Goal: Find specific page/section: Find specific page/section

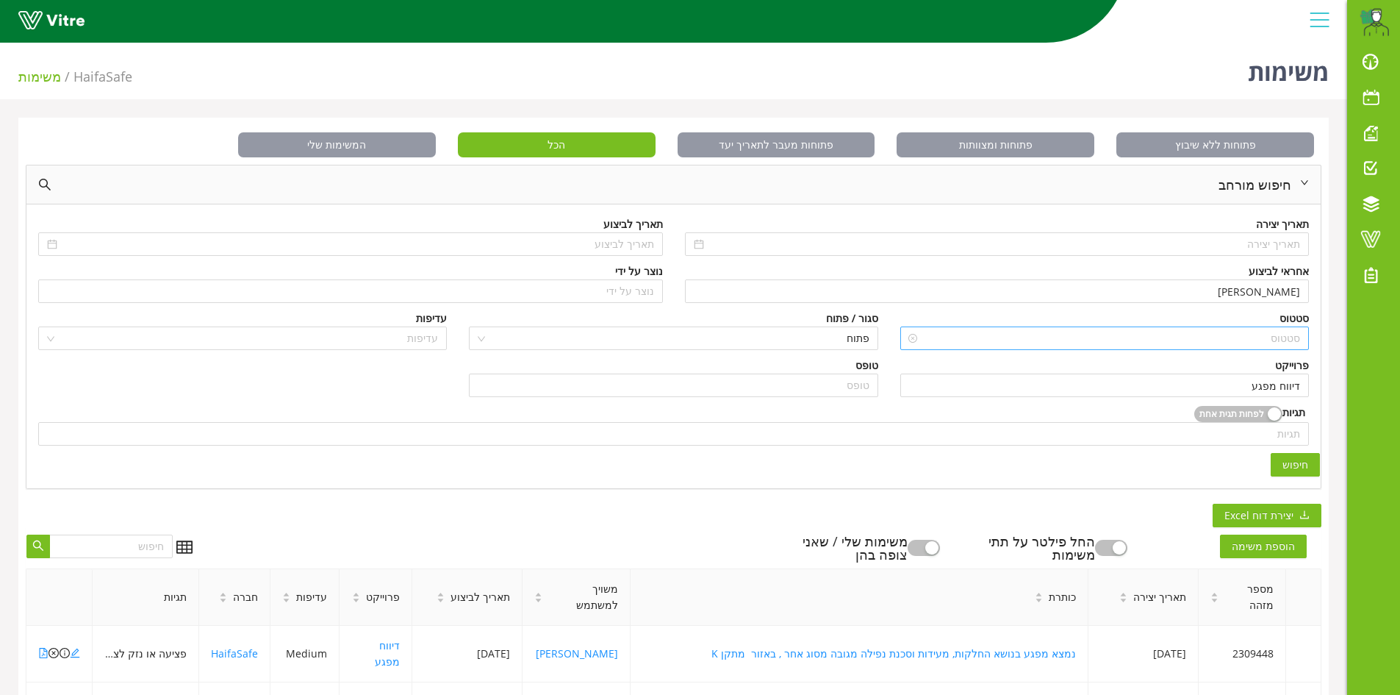
click at [1289, 340] on input "search" at bounding box center [1110, 338] width 381 height 22
click at [1283, 390] on input "דיווח מפגע" at bounding box center [1104, 385] width 391 height 22
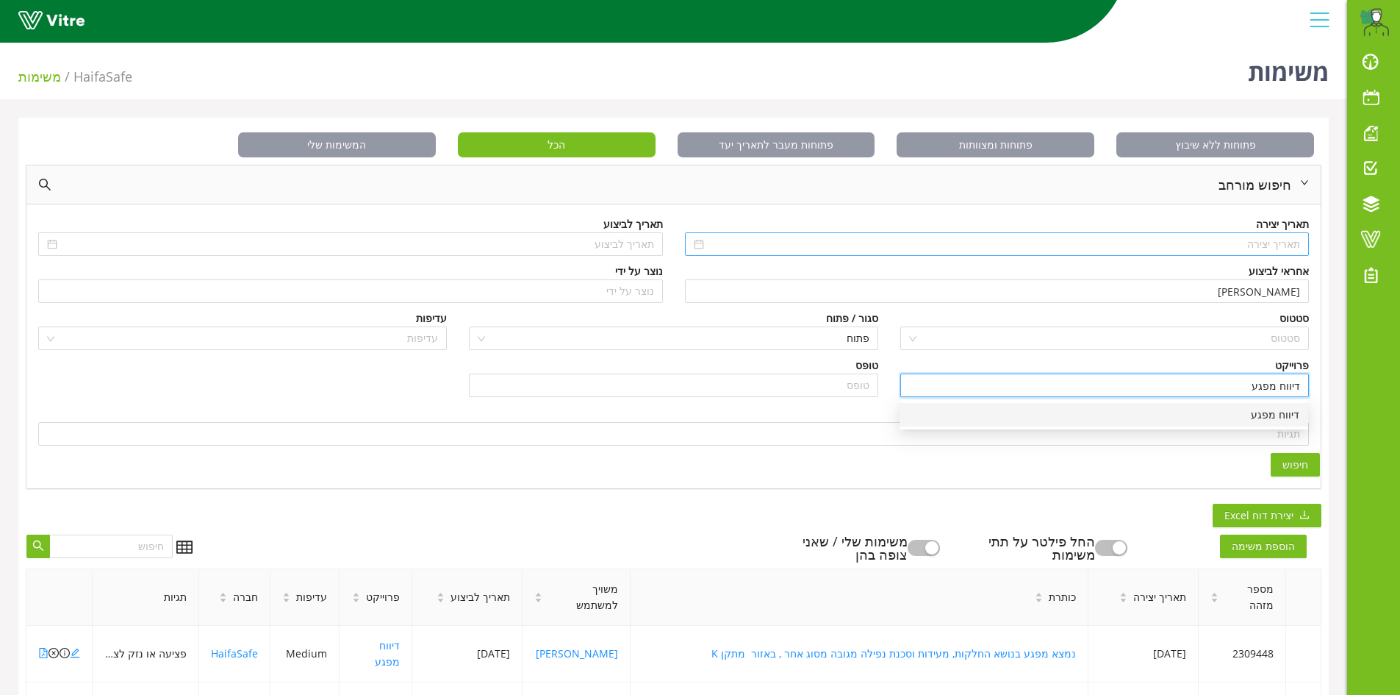
click at [1272, 248] on input at bounding box center [1004, 244] width 594 height 16
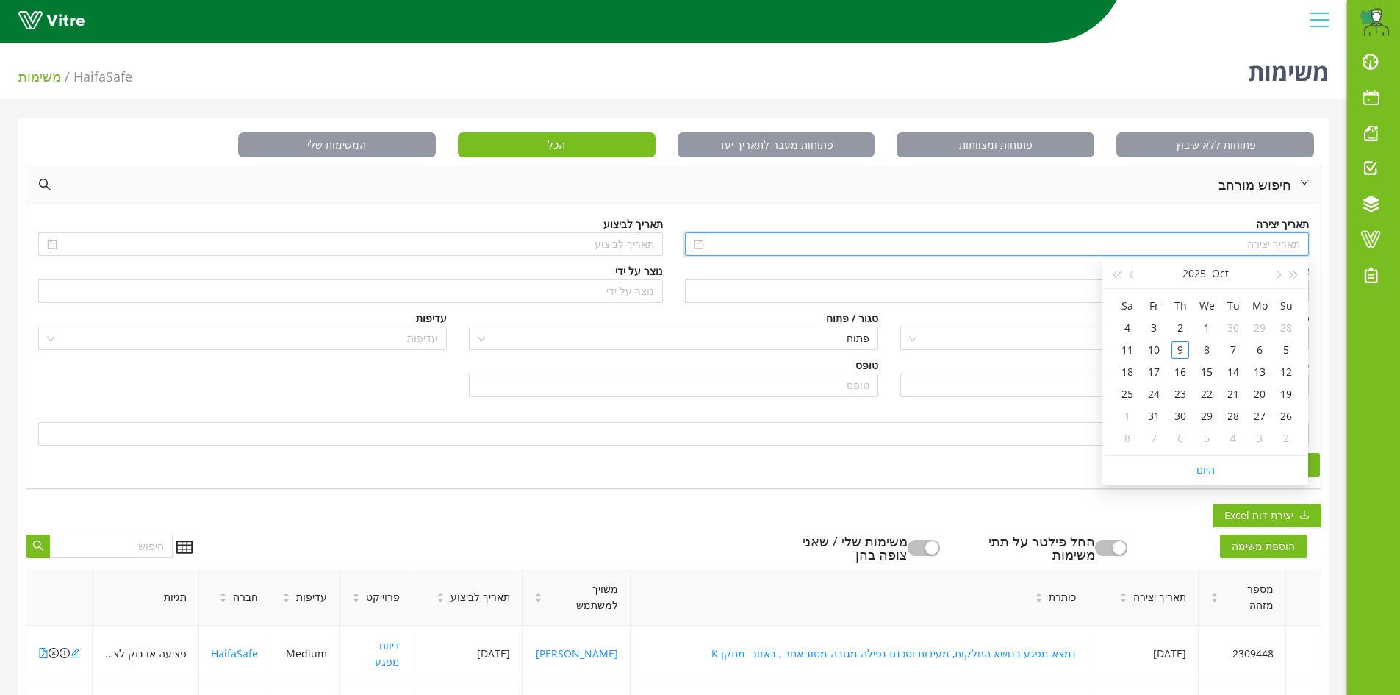
click at [956, 454] on div "חיפוש" at bounding box center [673, 465] width 1293 height 24
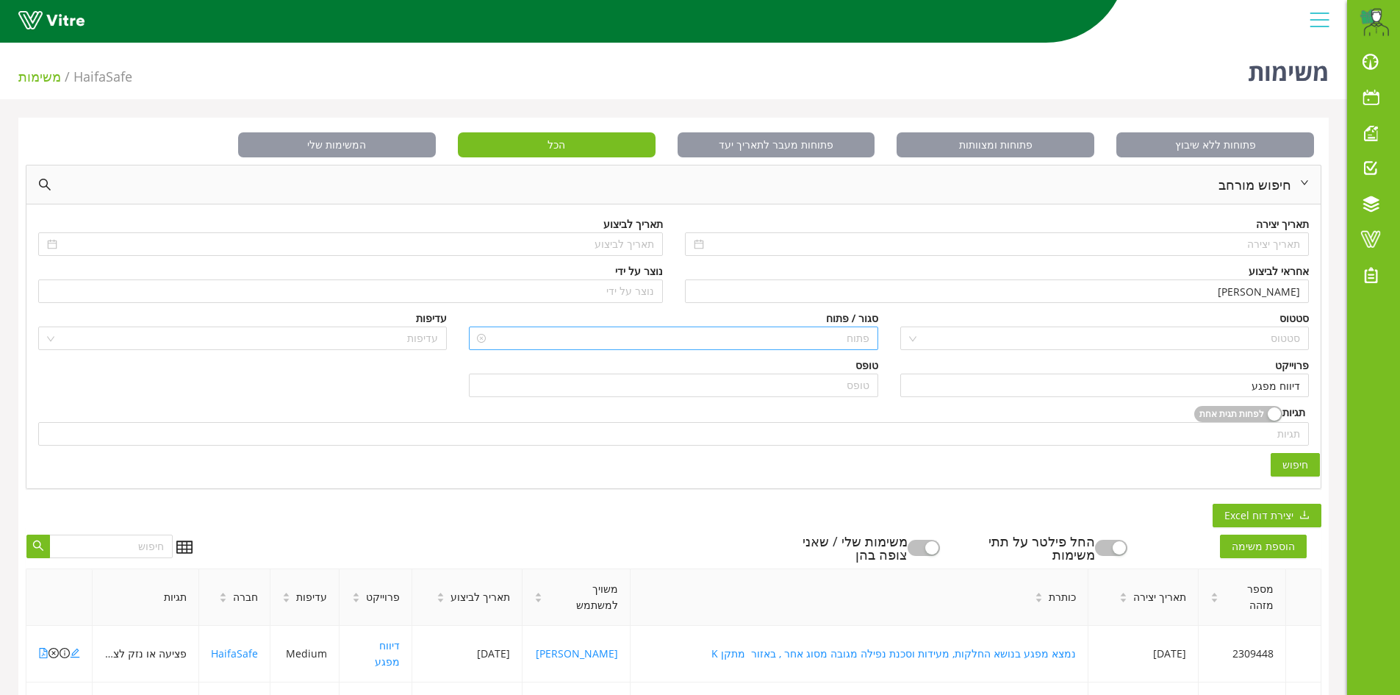
click at [856, 335] on span "פתוח" at bounding box center [673, 338] width 391 height 22
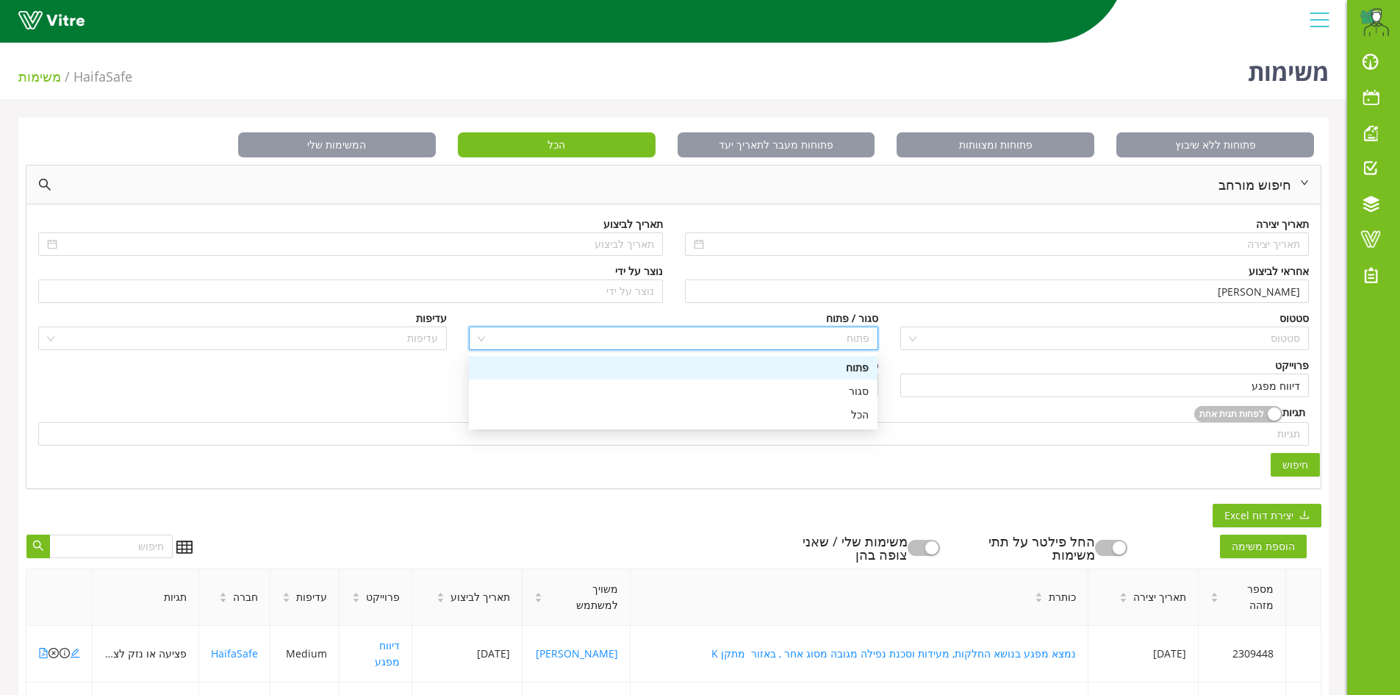
click at [859, 369] on div "פתוח" at bounding box center [673, 367] width 391 height 16
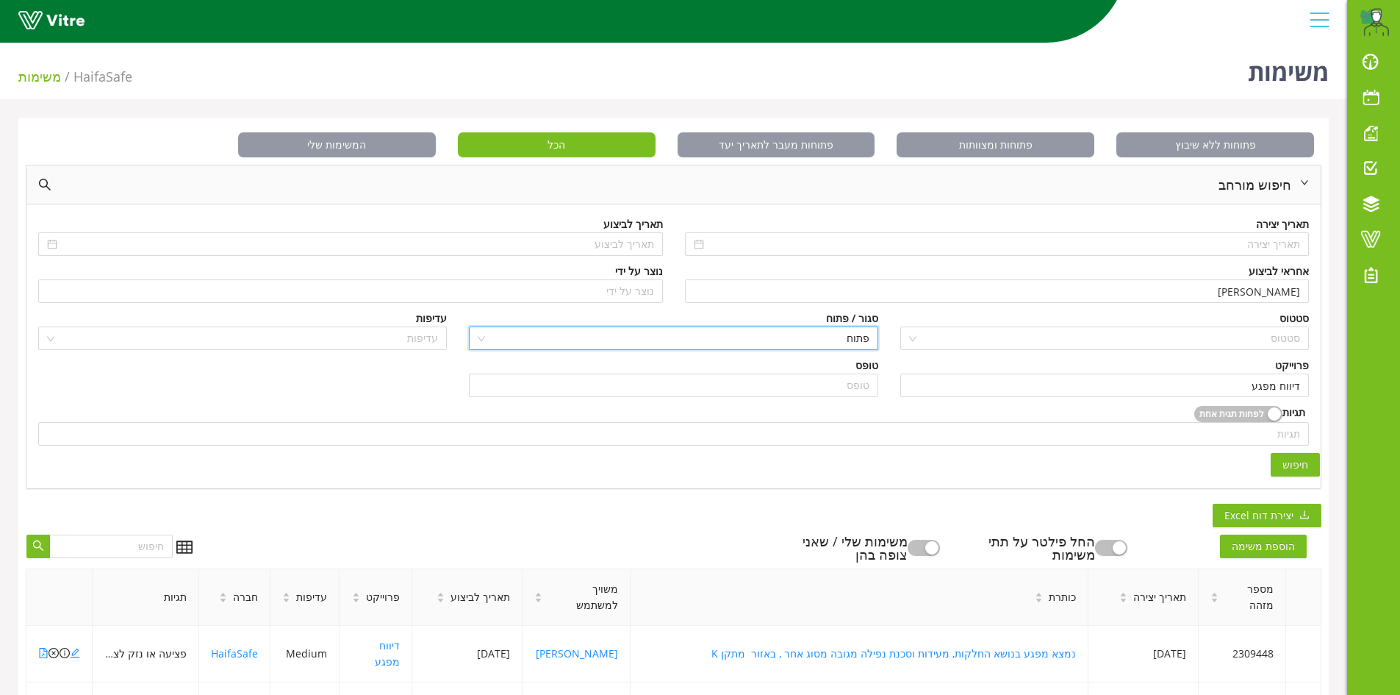
click at [1298, 459] on span "חיפוש" at bounding box center [1296, 464] width 26 height 16
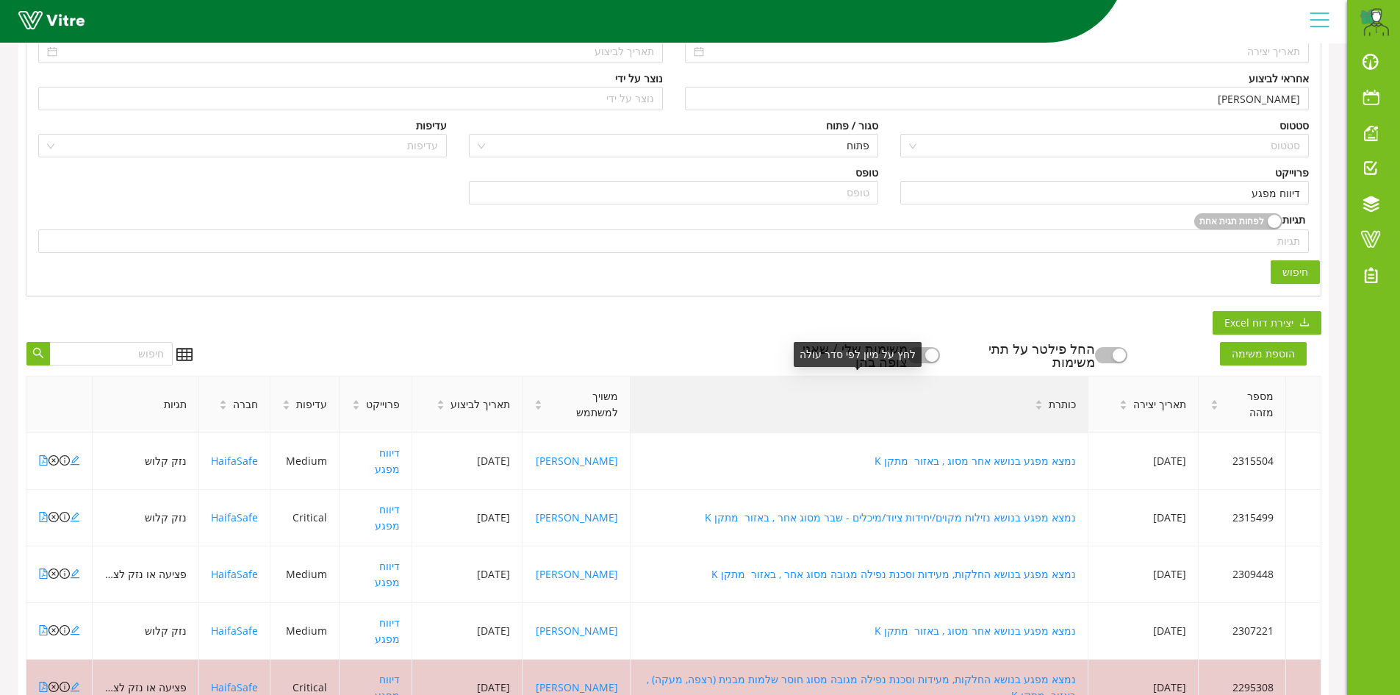
scroll to position [221, 0]
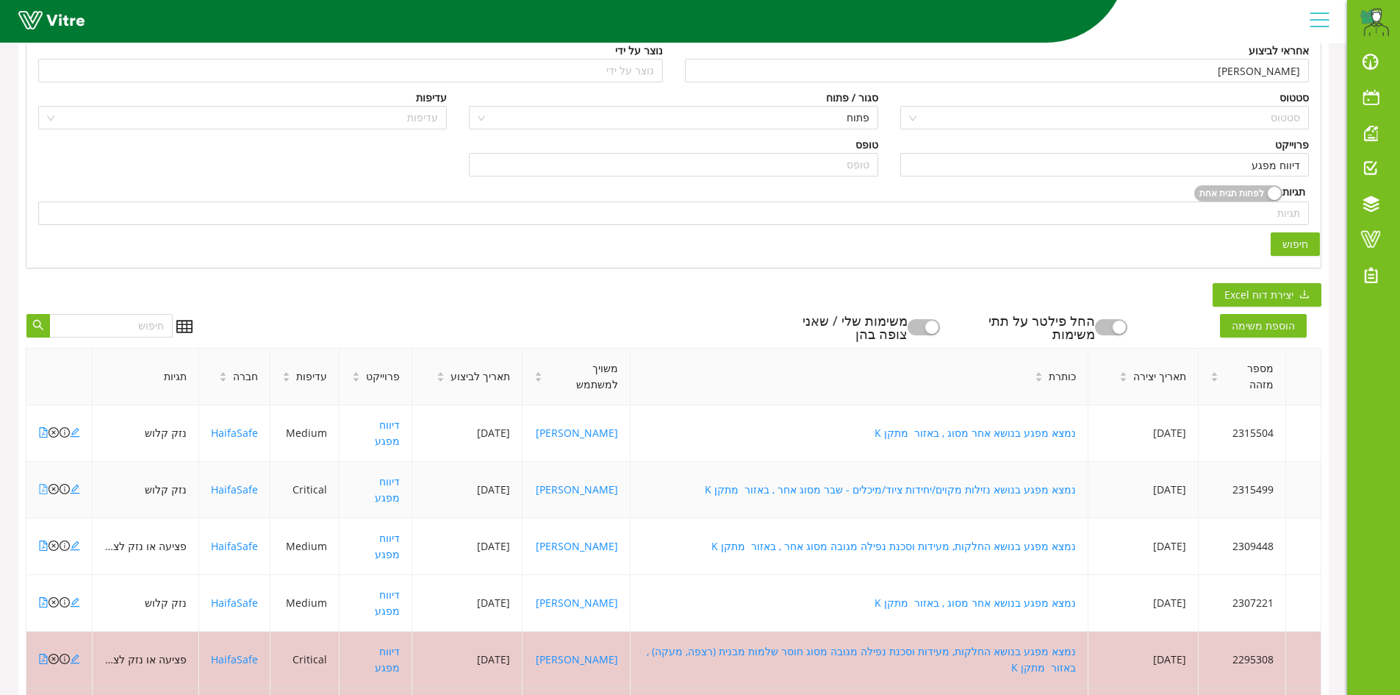
click at [42, 484] on icon "file-pdf" at bounding box center [43, 489] width 10 height 10
click at [40, 426] on link at bounding box center [43, 433] width 10 height 14
